Goal: Task Accomplishment & Management: Use online tool/utility

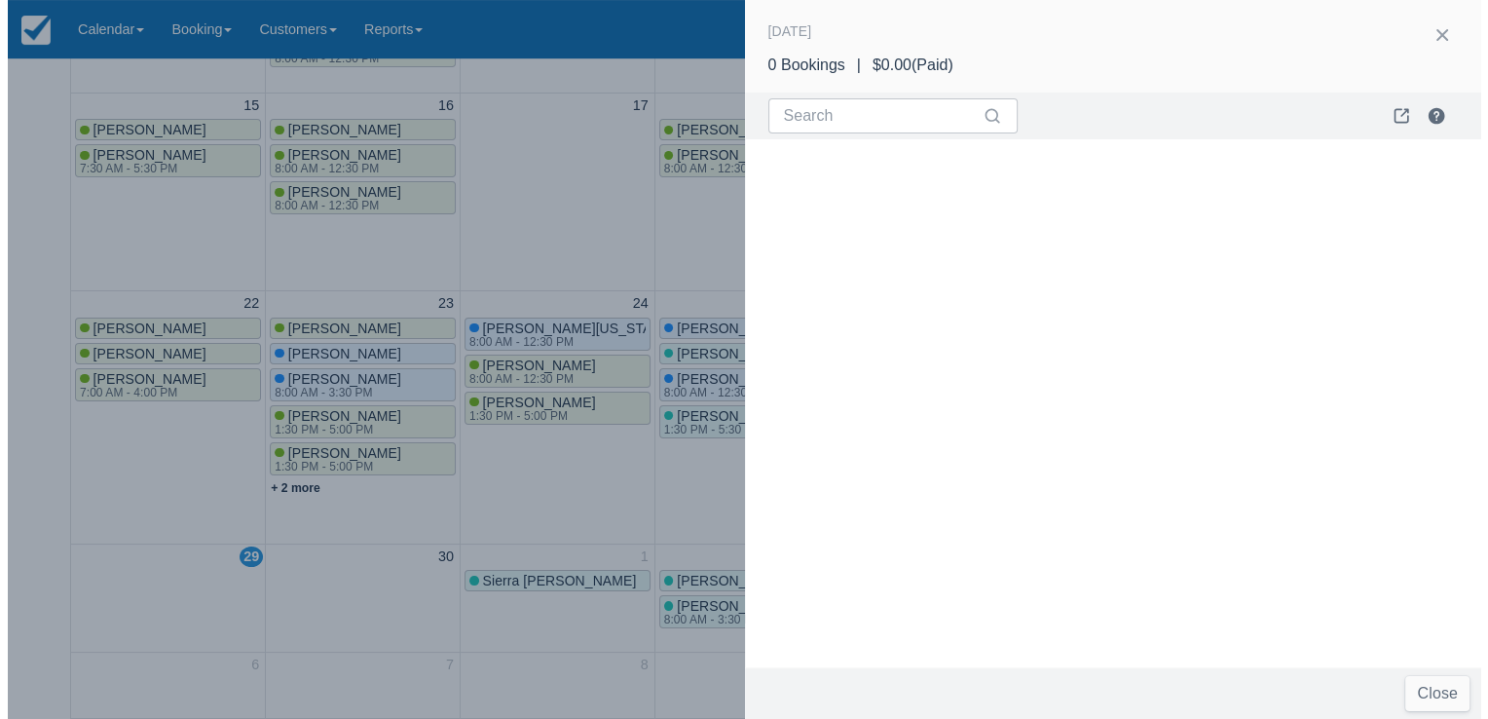
scroll to position [592, 0]
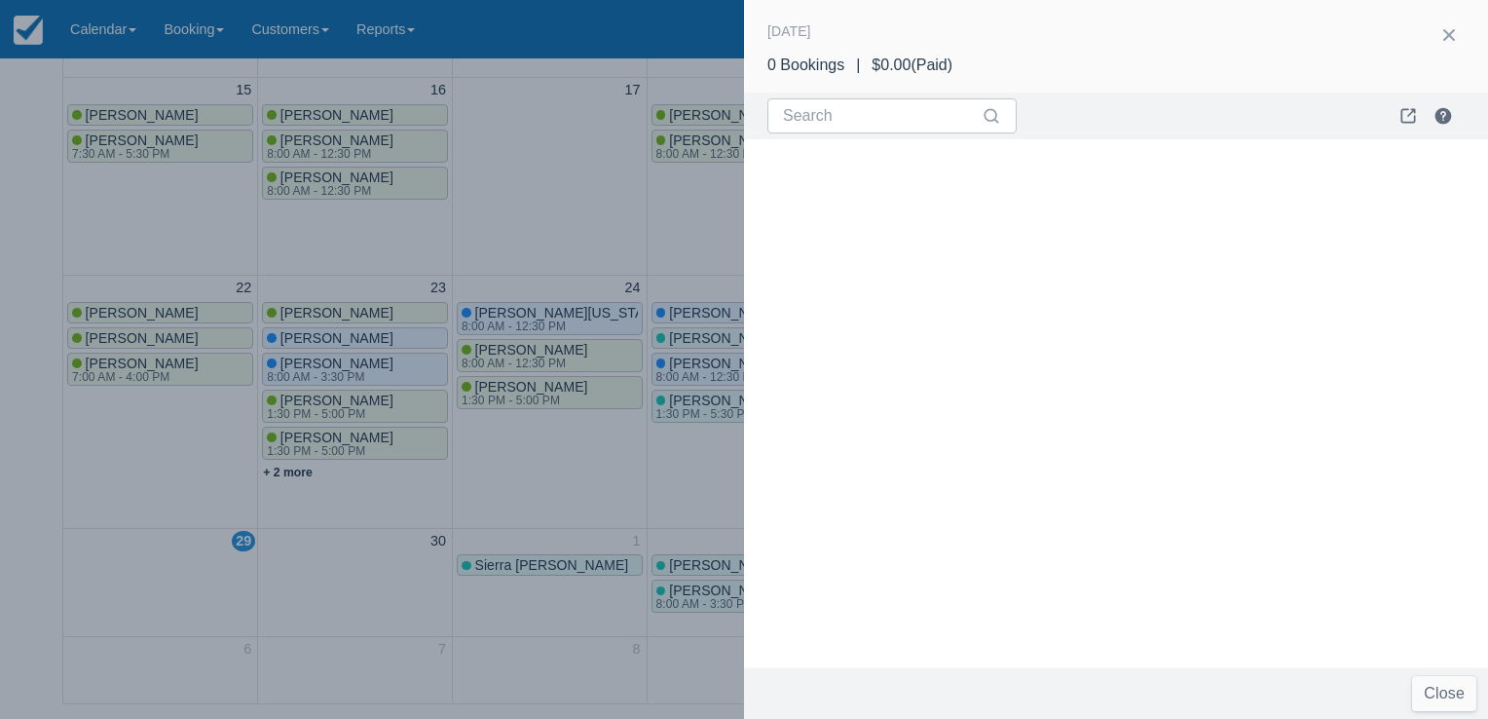
click at [518, 210] on div at bounding box center [744, 359] width 1488 height 719
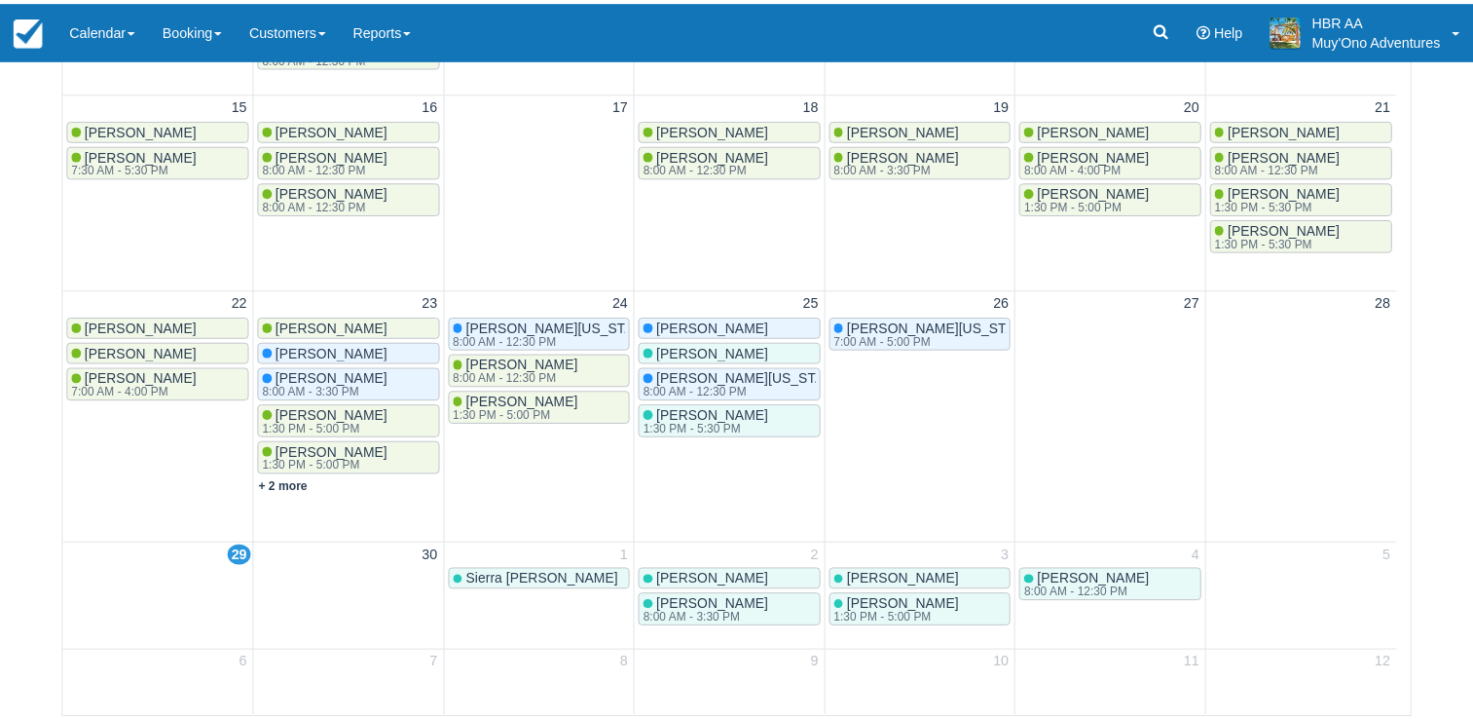
scroll to position [577, 0]
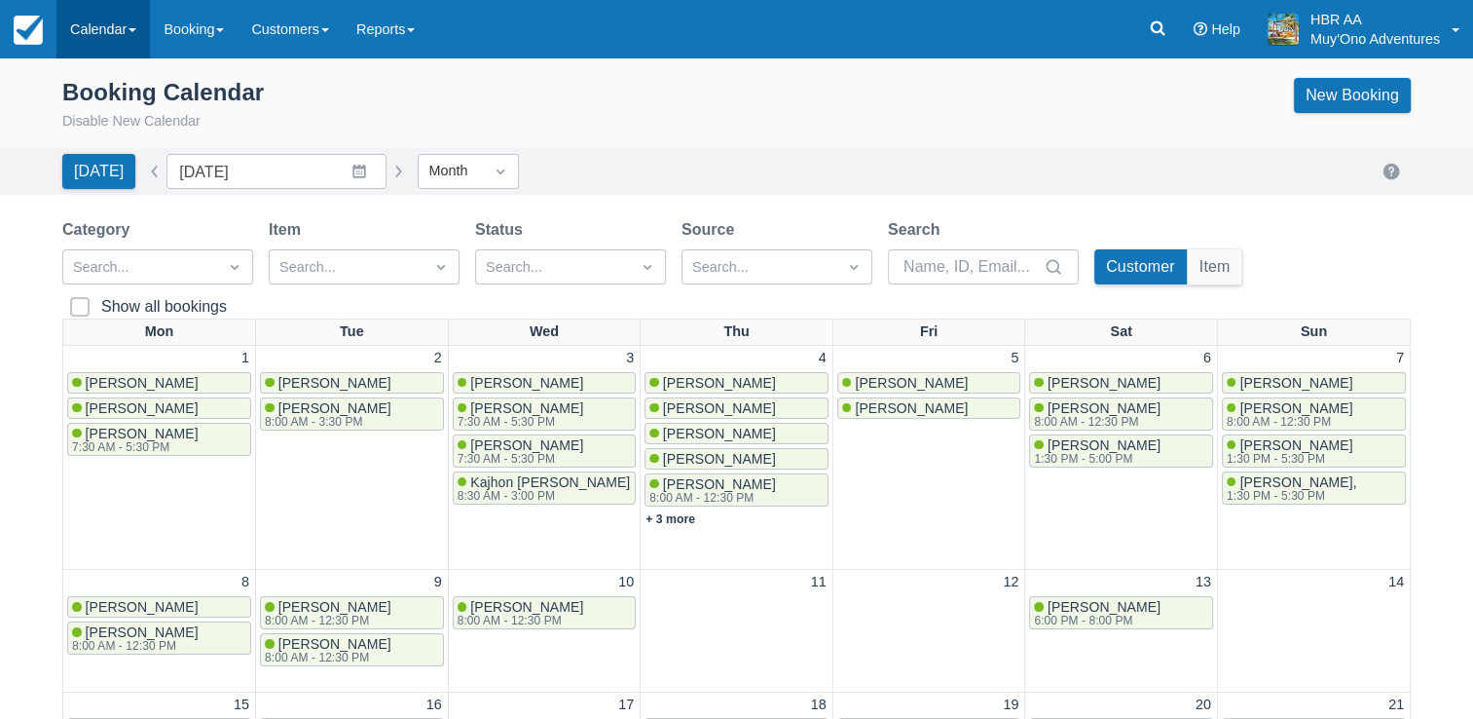
click at [104, 39] on link "Calendar" at bounding box center [102, 29] width 93 height 58
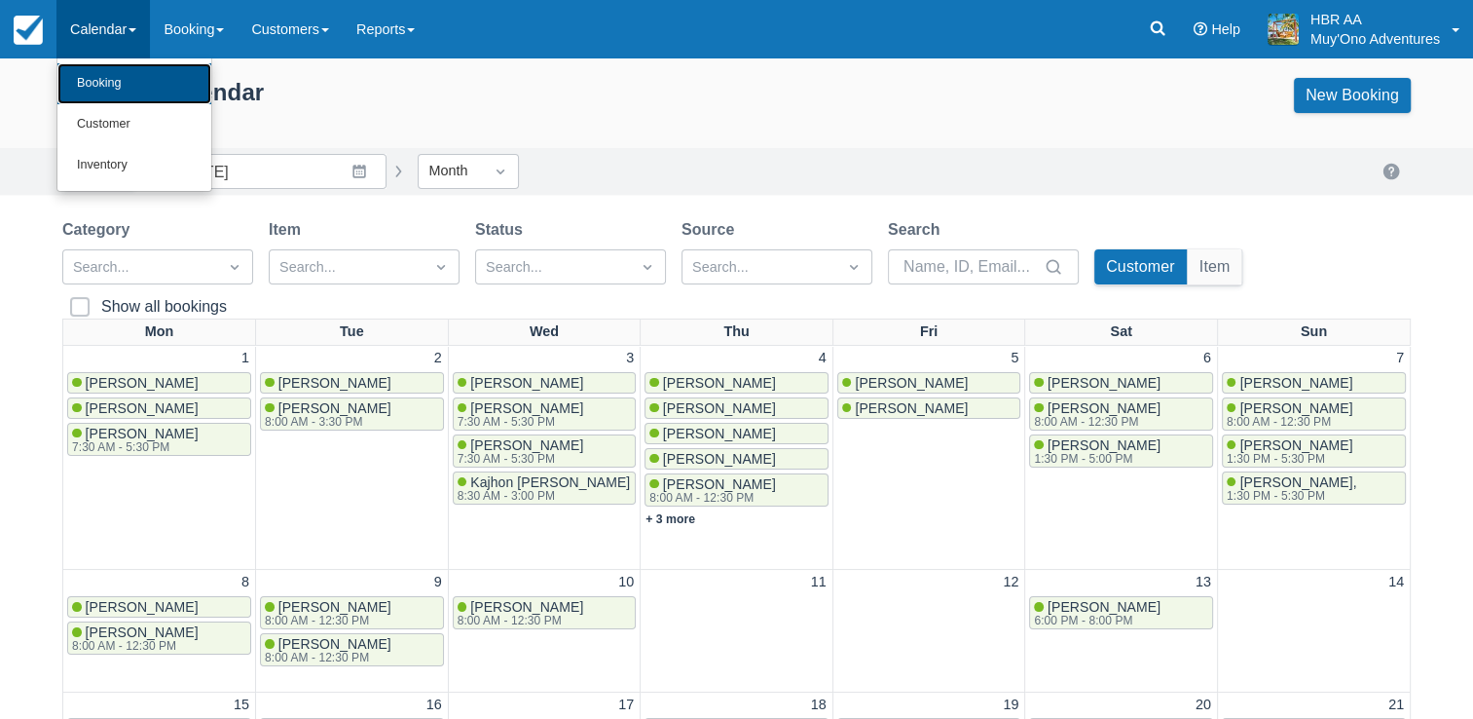
click at [100, 84] on link "Booking" at bounding box center [134, 83] width 154 height 41
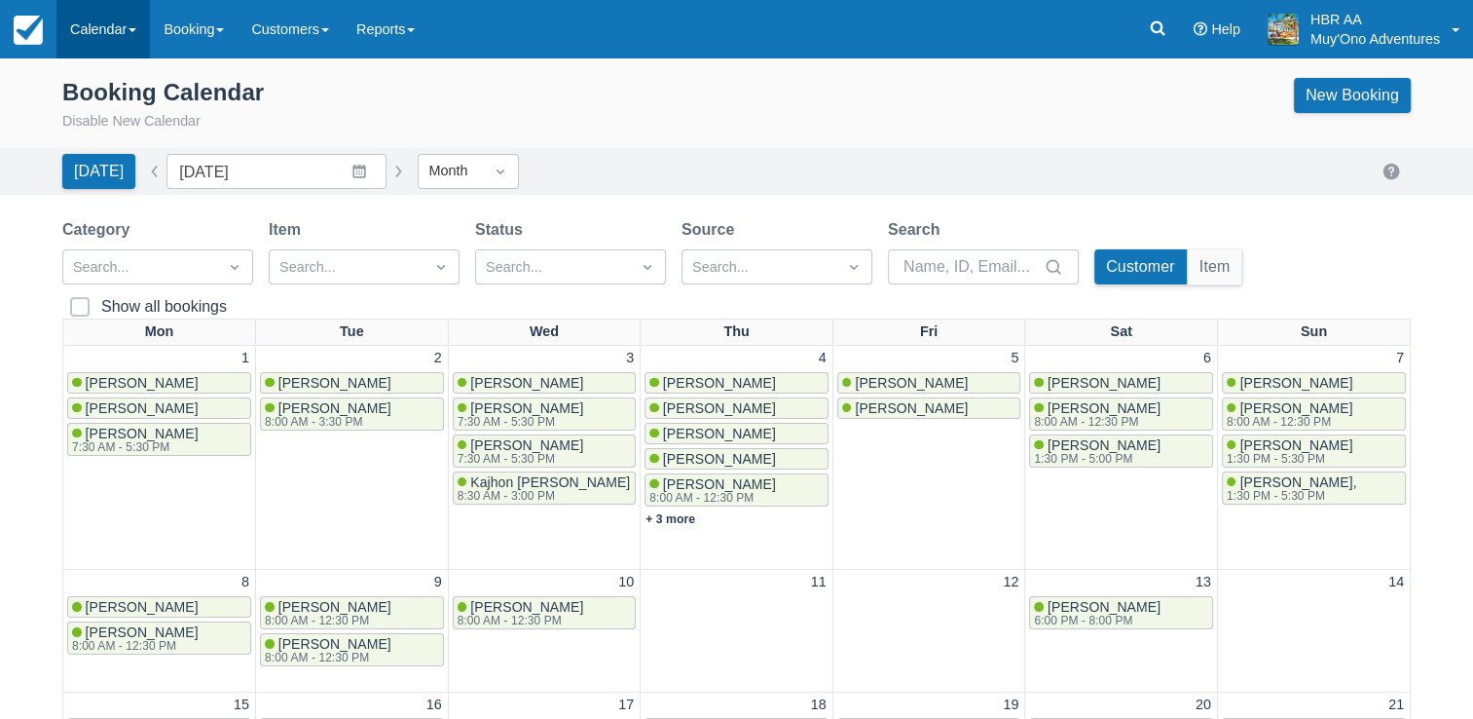
click at [108, 19] on link "Calendar" at bounding box center [102, 29] width 93 height 58
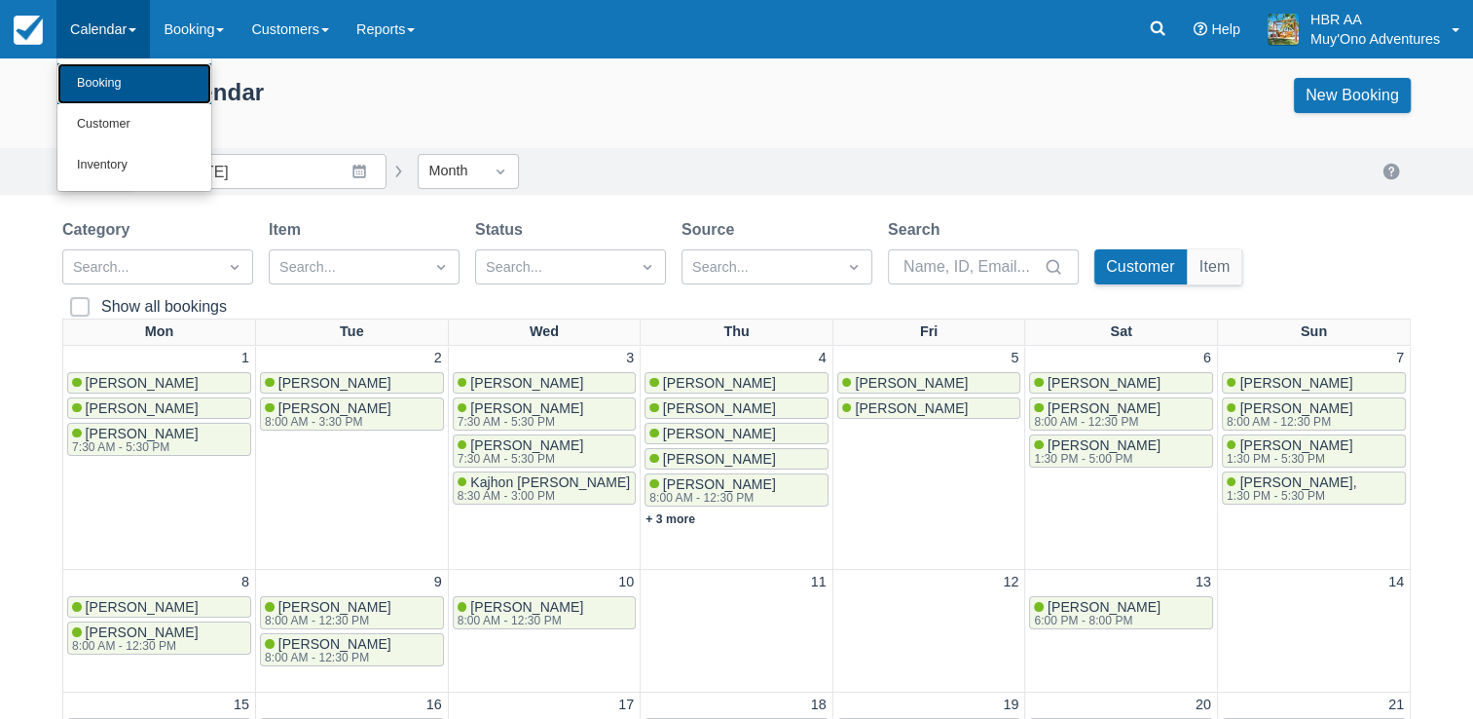
click at [109, 76] on link "Booking" at bounding box center [134, 83] width 154 height 41
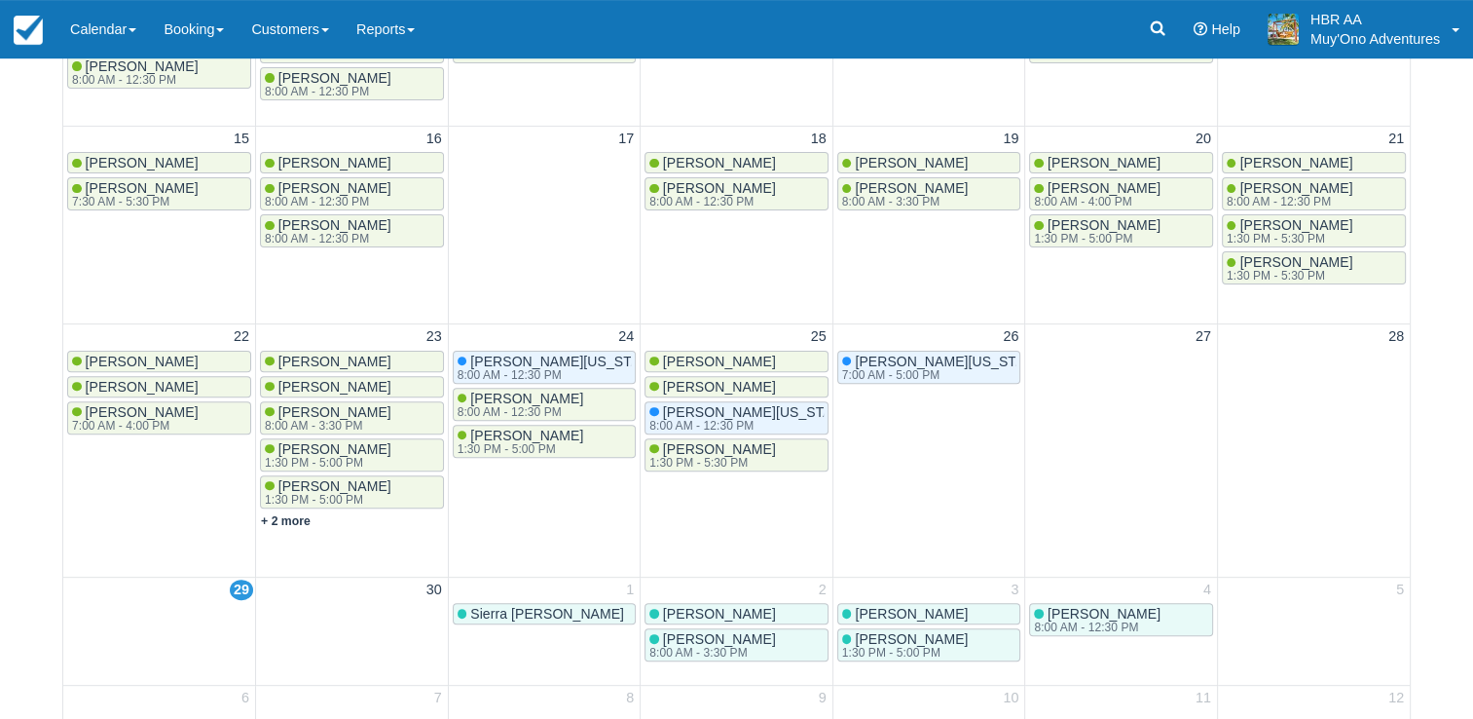
scroll to position [599, 0]
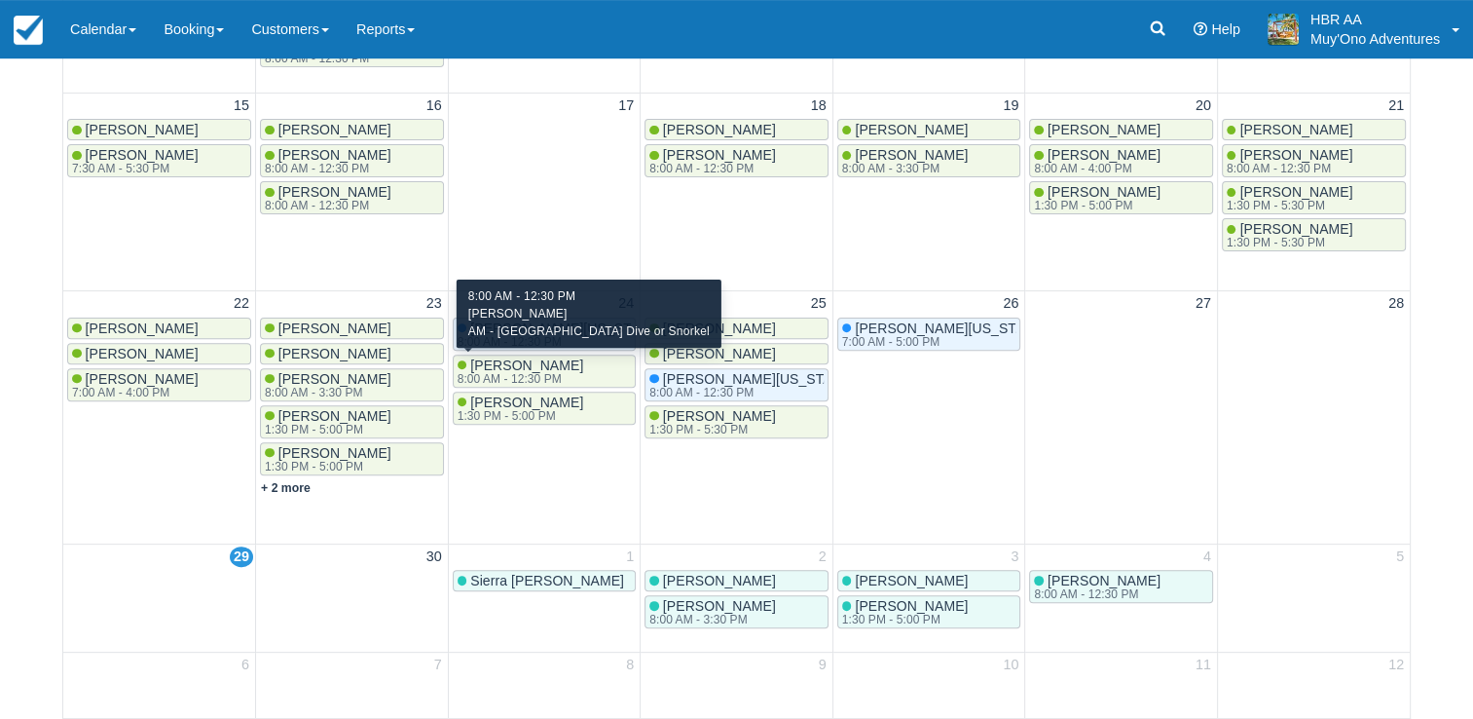
click at [596, 373] on div "[PERSON_NAME] 8:00 AM - 12:30 PM" at bounding box center [545, 370] width 174 height 27
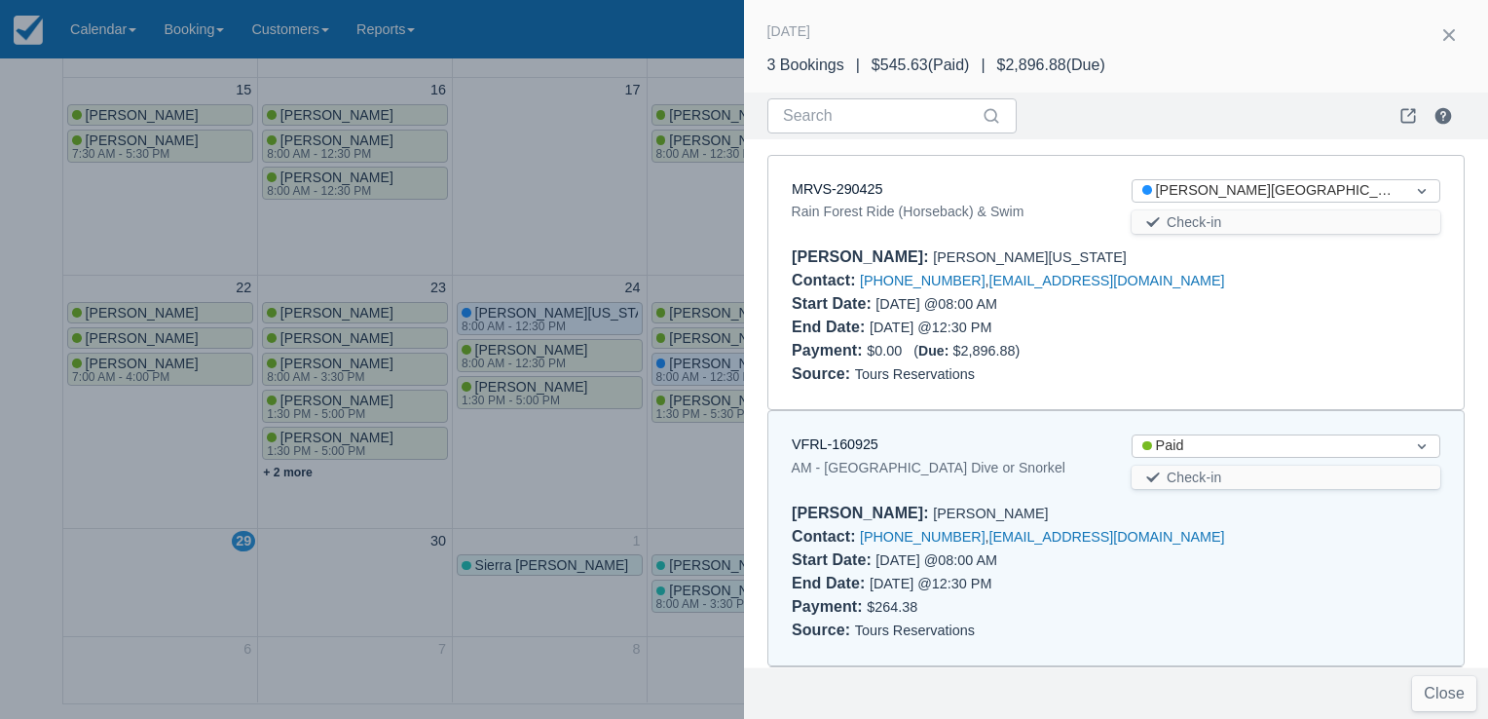
scroll to position [269, 0]
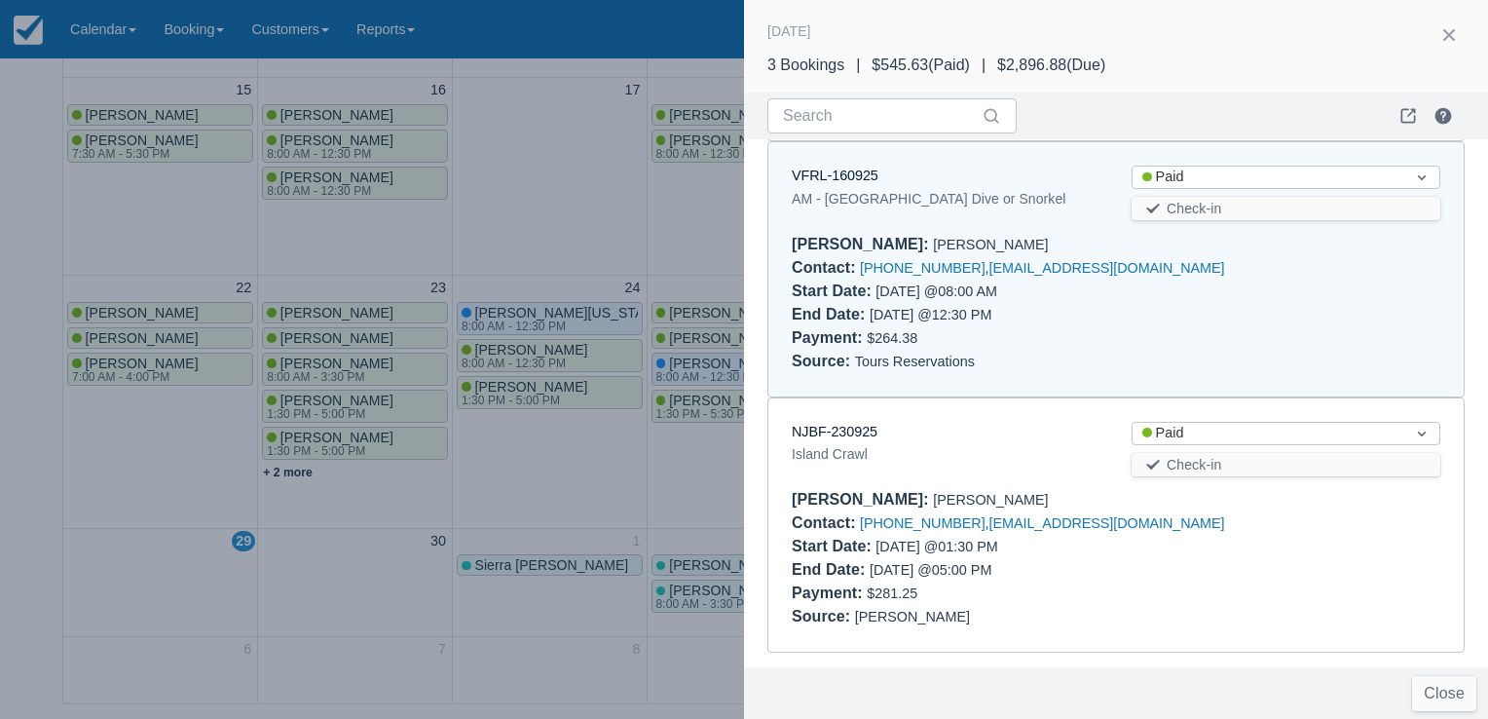
click at [545, 479] on div at bounding box center [744, 359] width 1488 height 719
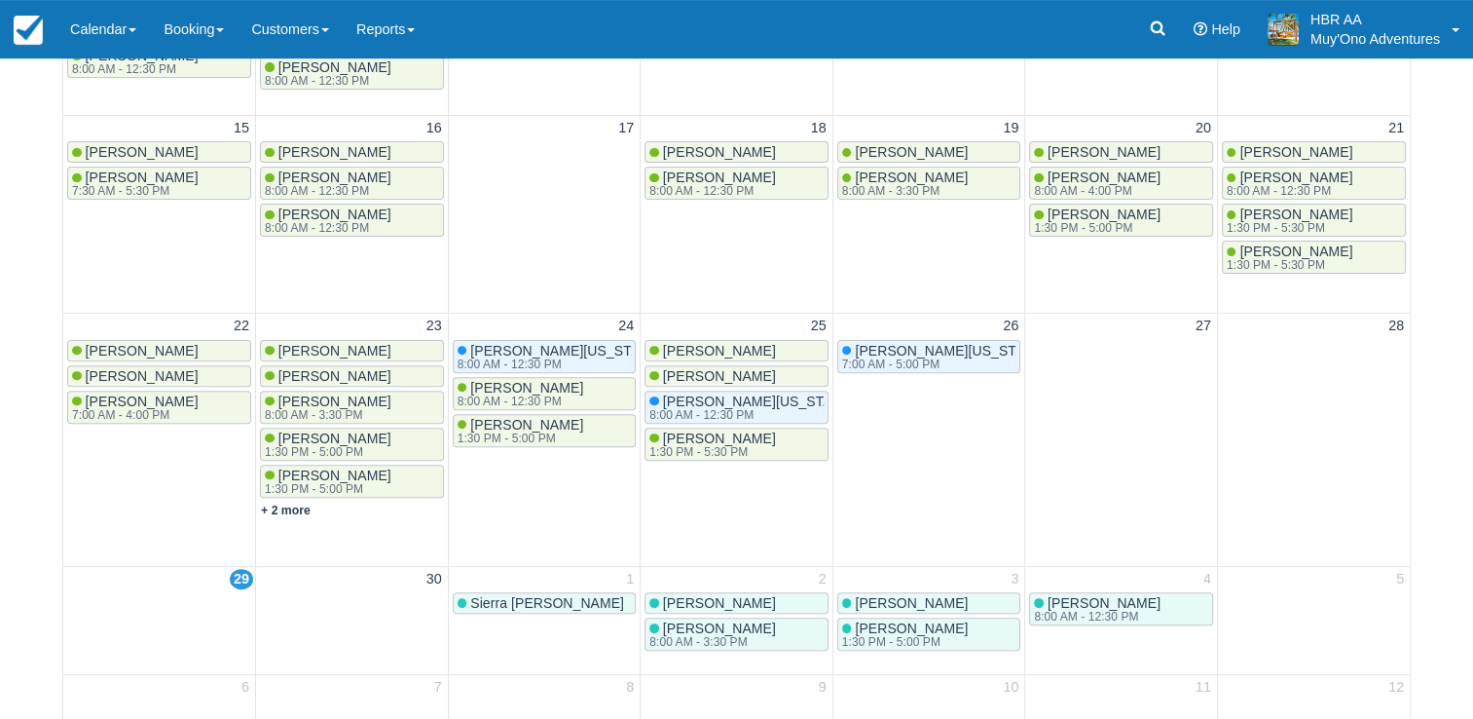
scroll to position [0, 0]
click at [73, 16] on link "Calendar" at bounding box center [102, 29] width 93 height 58
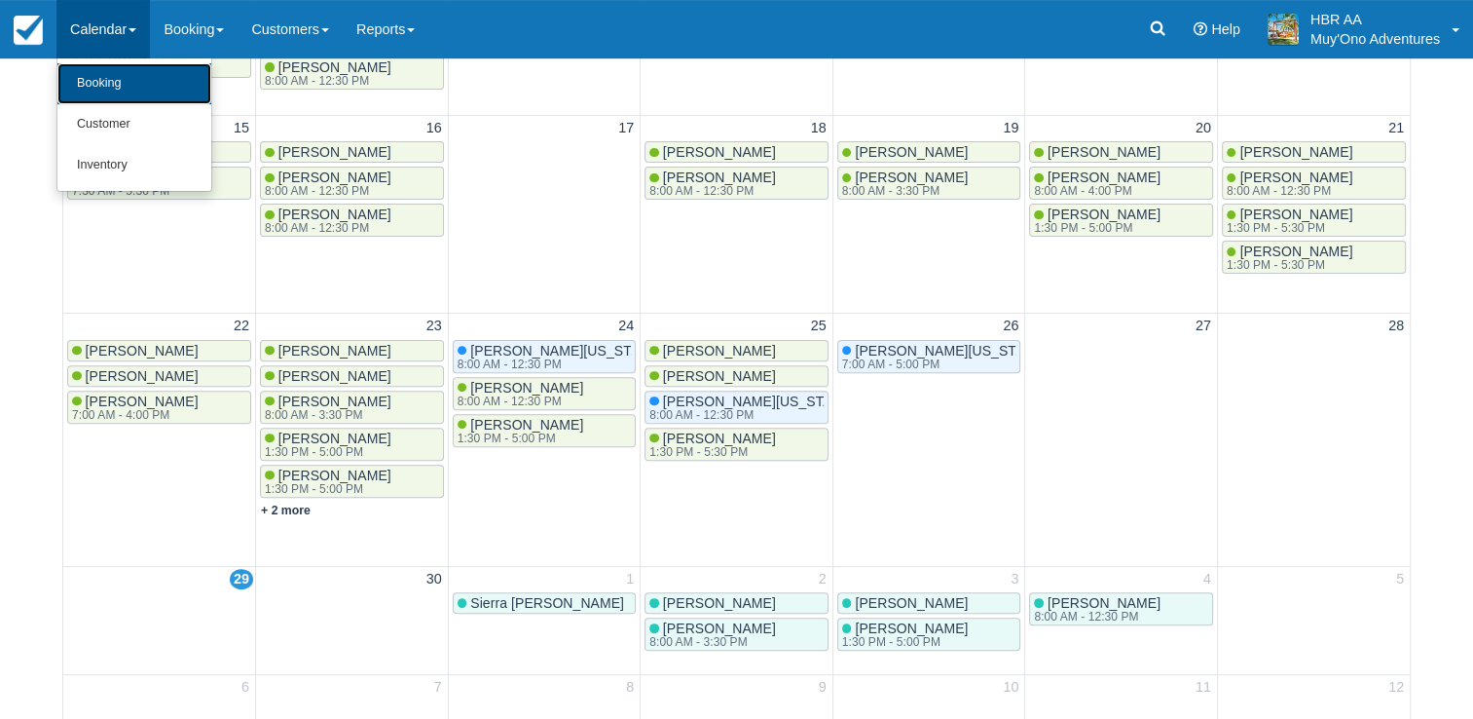
click at [127, 77] on link "Booking" at bounding box center [134, 83] width 154 height 41
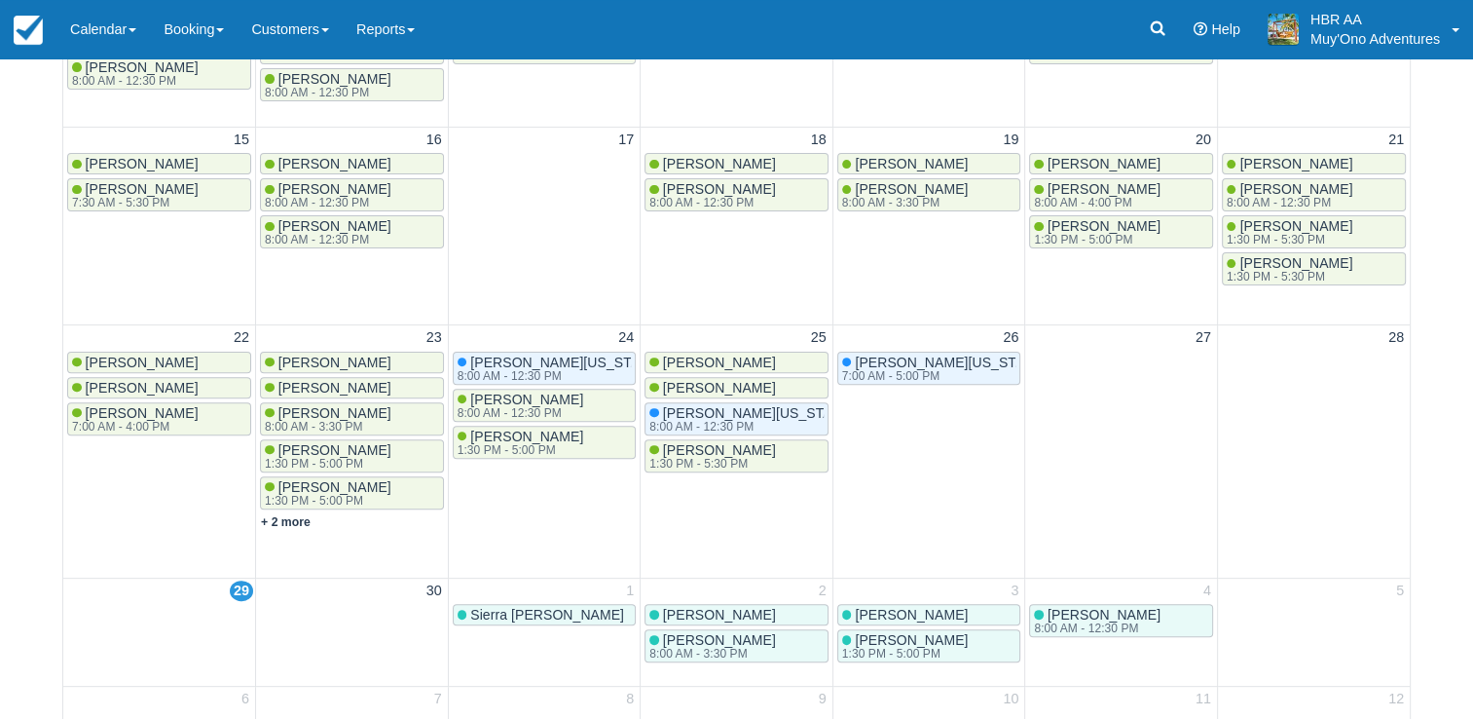
scroll to position [599, 0]
